Goal: Task Accomplishment & Management: Complete application form

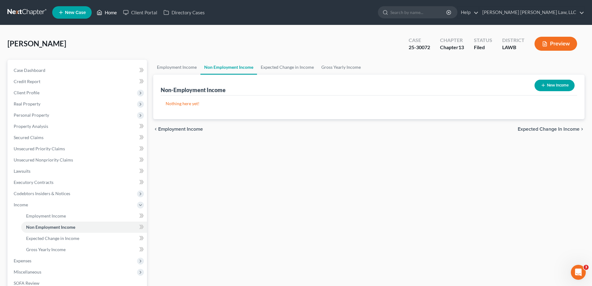
click at [115, 14] on link "Home" at bounding box center [107, 12] width 26 height 11
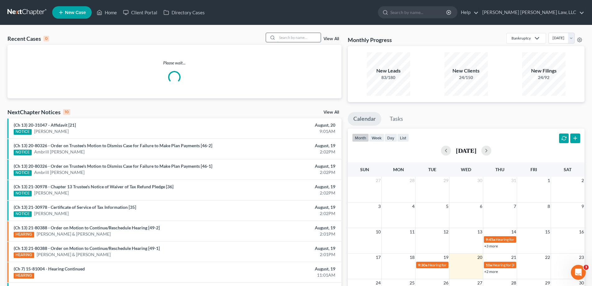
click at [304, 35] on input "search" at bounding box center [298, 37] width 43 height 9
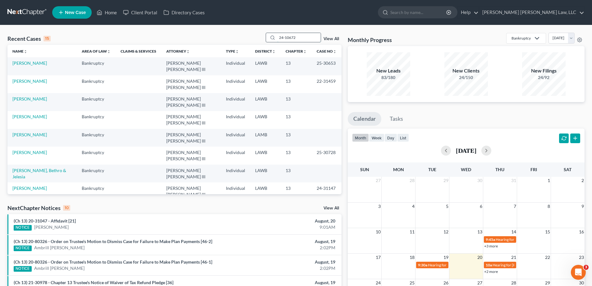
type input "24-10672"
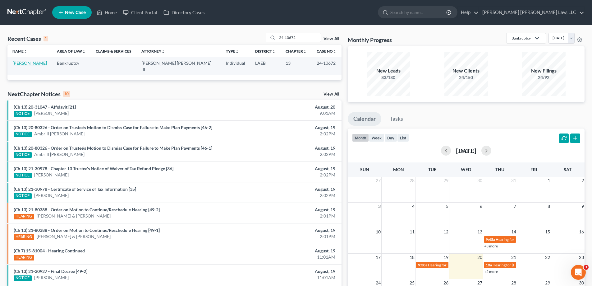
click at [29, 63] on link "[PERSON_NAME]" at bounding box center [29, 62] width 34 height 5
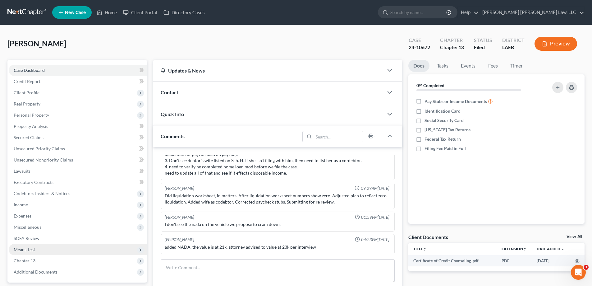
scroll to position [62, 0]
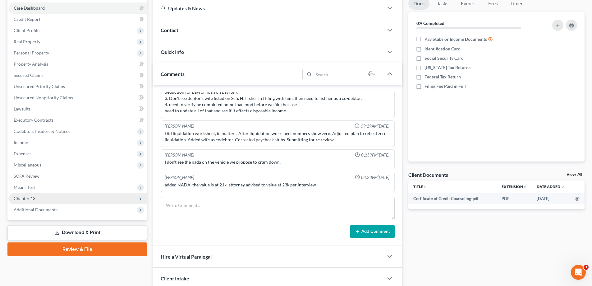
click at [35, 195] on span "Chapter 13" at bounding box center [78, 198] width 138 height 11
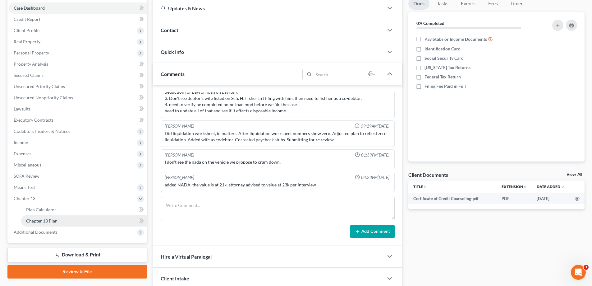
click at [59, 222] on link "Chapter 13 Plan" at bounding box center [84, 220] width 126 height 11
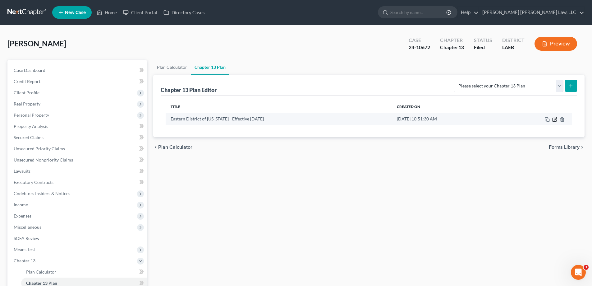
click at [553, 118] on icon "button" at bounding box center [554, 119] width 5 height 5
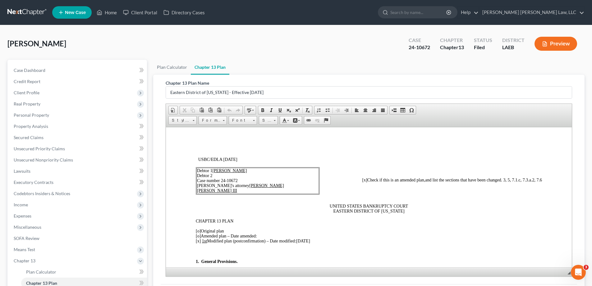
scroll to position [62, 0]
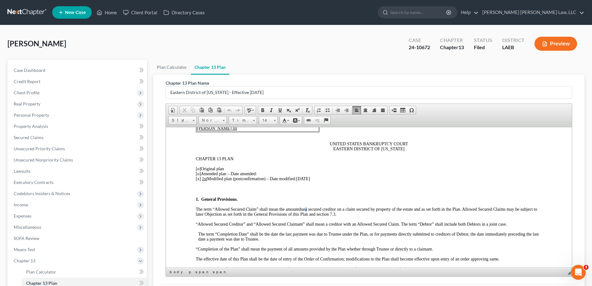
click at [306, 209] on p "The term “Allowed Secured Claim” shall mean the amount due a secured creditor o…" at bounding box center [369, 211] width 346 height 10
drag, startPoint x: 304, startPoint y: 176, endPoint x: 307, endPoint y: 177, distance: 3.5
click at [307, 177] on span "[DATE]" at bounding box center [303, 178] width 14 height 5
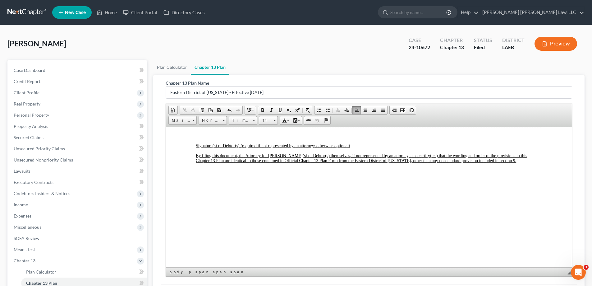
scroll to position [2239, 0]
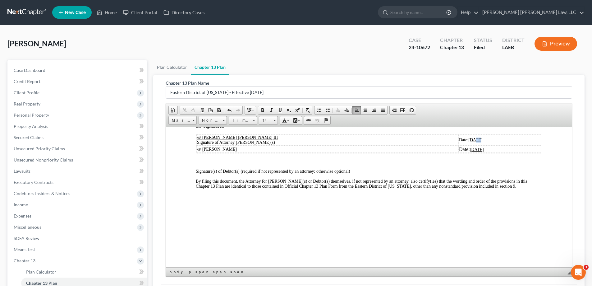
drag, startPoint x: 428, startPoint y: 145, endPoint x: 432, endPoint y: 145, distance: 4.0
click at [468, 142] on u "[DATE]" at bounding box center [475, 139] width 14 height 5
drag, startPoint x: 430, startPoint y: 157, endPoint x: 433, endPoint y: 157, distance: 3.1
click at [458, 152] on td "Date: [DATE]" at bounding box center [499, 148] width 83 height 7
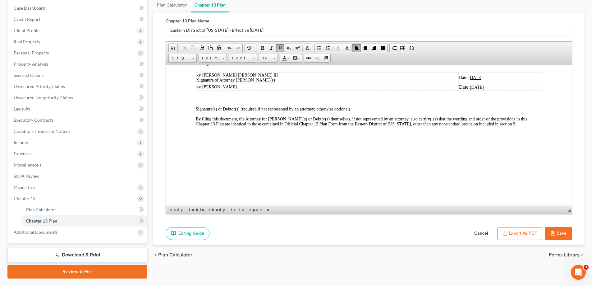
click at [570, 235] on button "Save" at bounding box center [558, 233] width 27 height 13
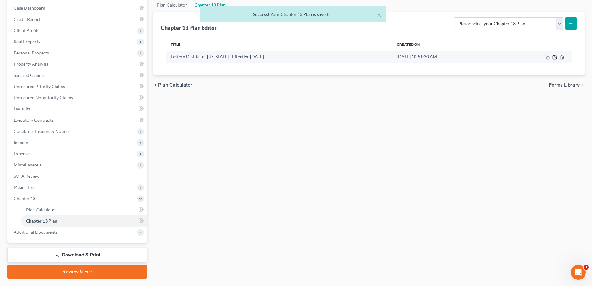
click at [554, 57] on icon "button" at bounding box center [555, 56] width 3 height 3
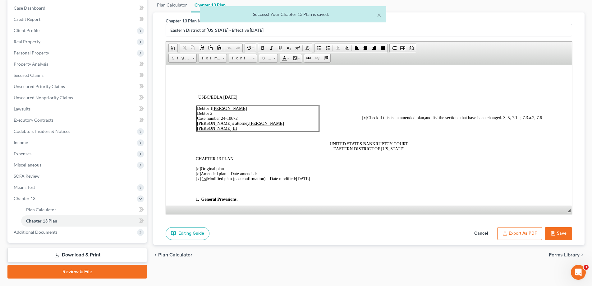
scroll to position [0, 0]
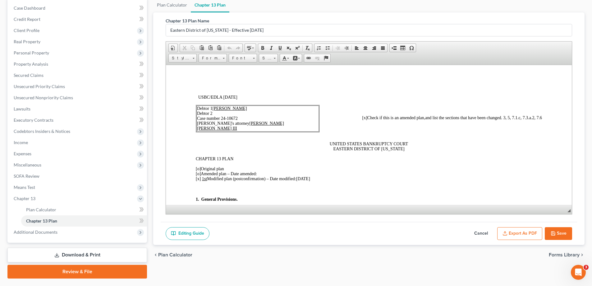
click at [533, 238] on button "Export as PDF" at bounding box center [519, 233] width 45 height 13
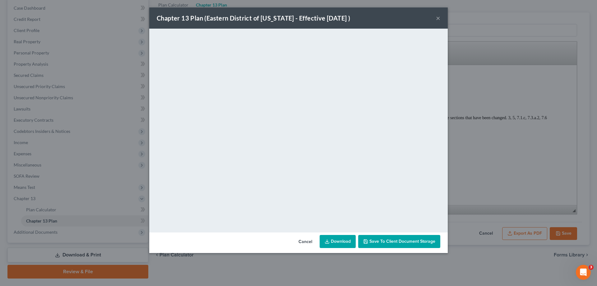
click at [436, 17] on button "×" at bounding box center [438, 17] width 4 height 7
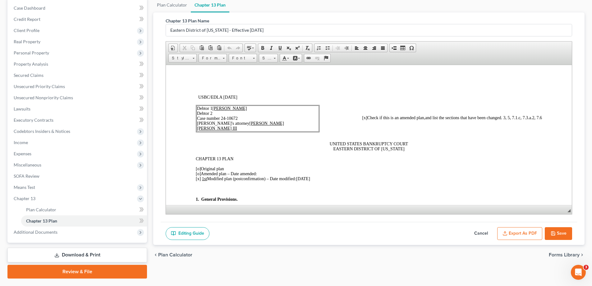
drag, startPoint x: 566, startPoint y: 232, endPoint x: 114, endPoint y: 234, distance: 452.1
click at [564, 232] on button "Save" at bounding box center [558, 233] width 27 height 13
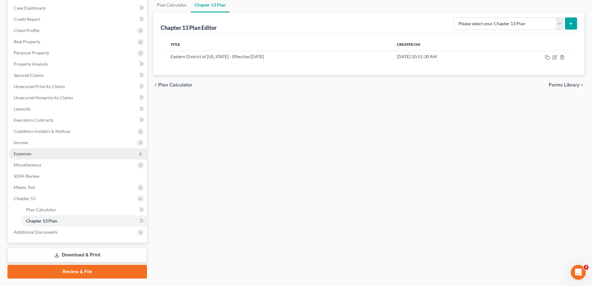
click at [27, 151] on span "Expenses" at bounding box center [23, 153] width 18 height 5
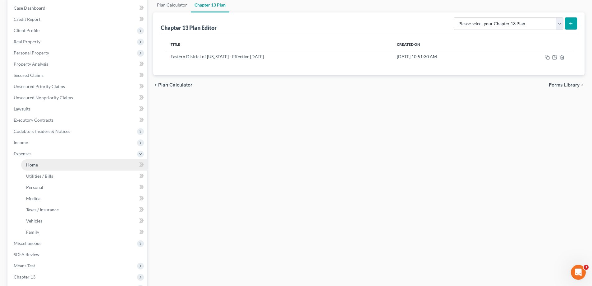
click at [37, 167] on span "Home" at bounding box center [32, 164] width 12 height 5
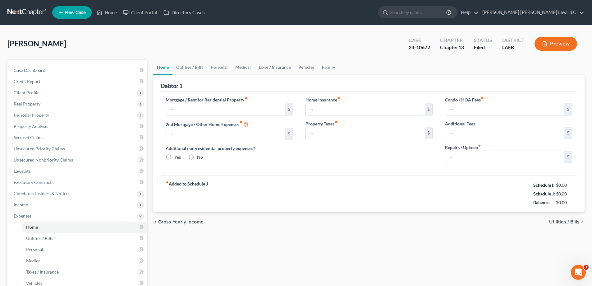
type input "784.00"
type input "0.00"
radio input "true"
type input "0.00"
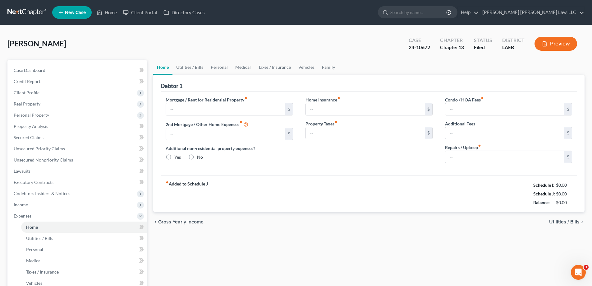
type input "0.00"
click at [227, 62] on link "Personal" at bounding box center [219, 67] width 25 height 15
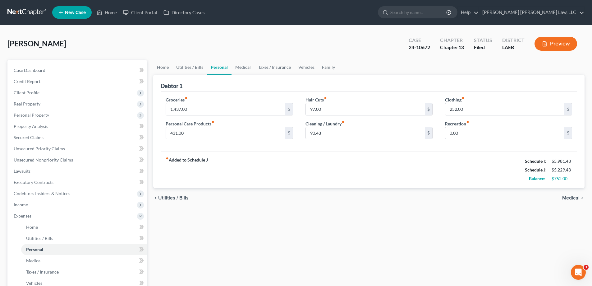
click at [400, 217] on div "Home Utilities / Bills Personal Medical Taxes / Insurance Vehicles Family Debto…" at bounding box center [368, 228] width 437 height 337
